Goal: Task Accomplishment & Management: Use online tool/utility

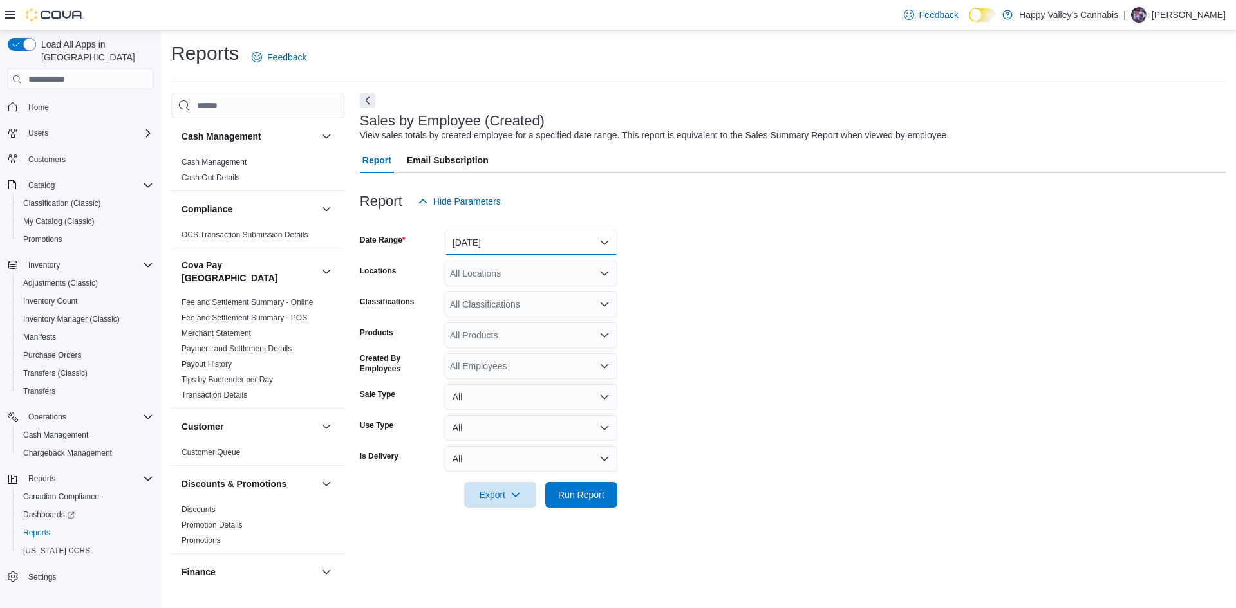
click at [544, 247] on button "[DATE]" at bounding box center [531, 243] width 173 height 26
click at [502, 292] on span "[DATE]" at bounding box center [539, 294] width 147 height 15
click at [561, 501] on span "Run Report" at bounding box center [581, 495] width 57 height 26
